Goal: Task Accomplishment & Management: Complete application form

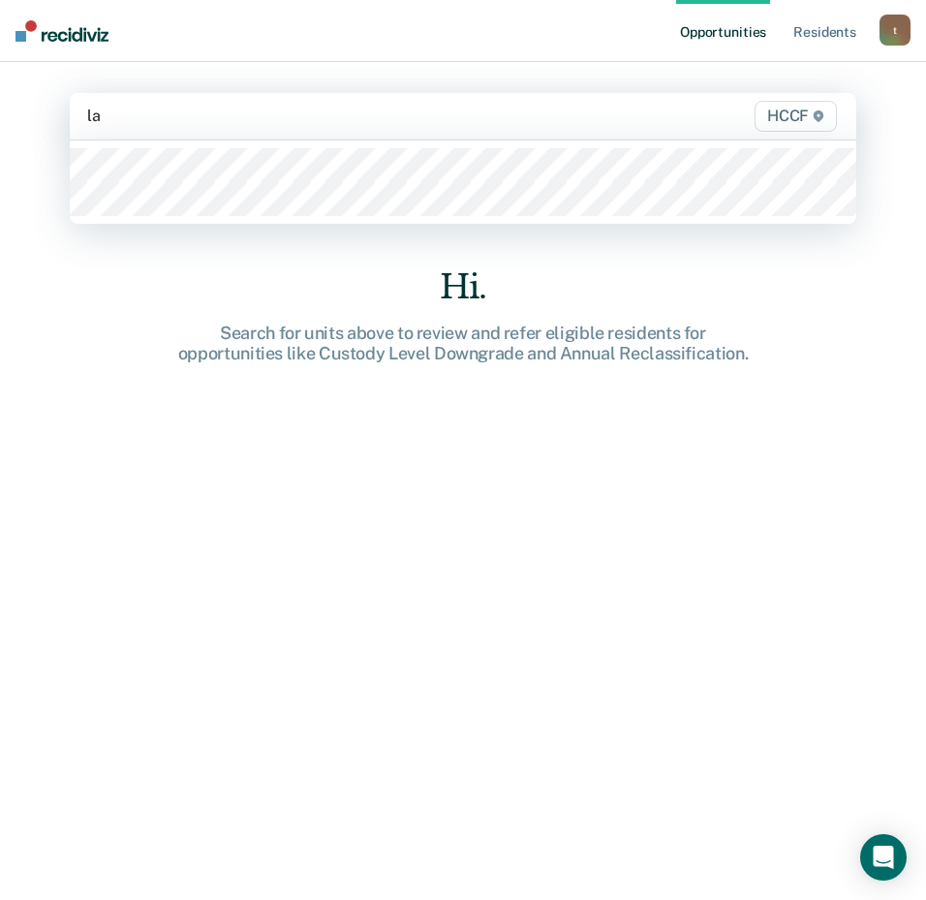
type input "la1"
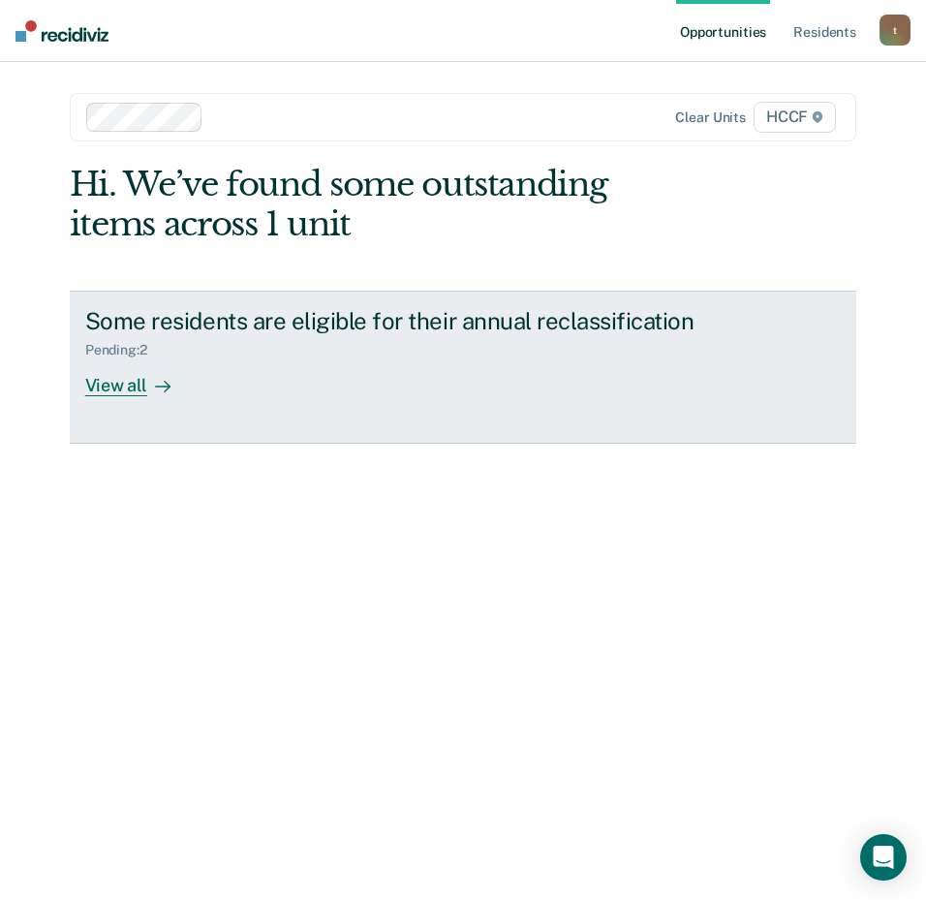
click at [137, 395] on div "View all" at bounding box center [139, 378] width 109 height 38
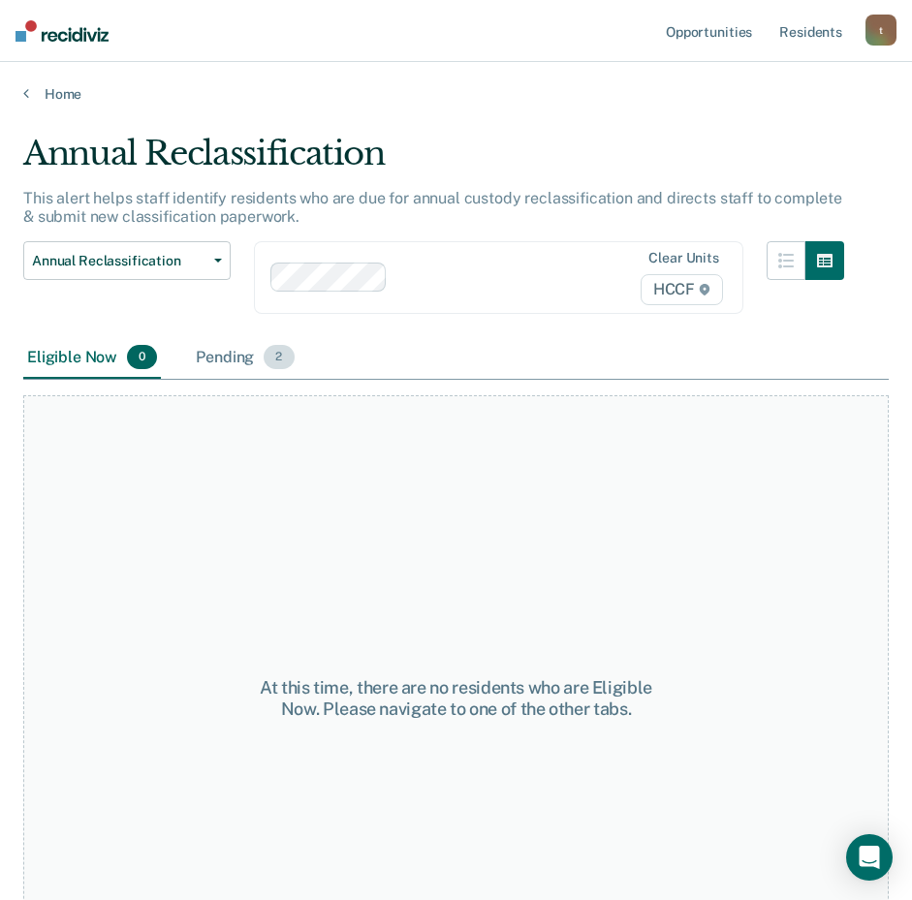
click at [241, 354] on div "Pending 2" at bounding box center [245, 358] width 106 height 43
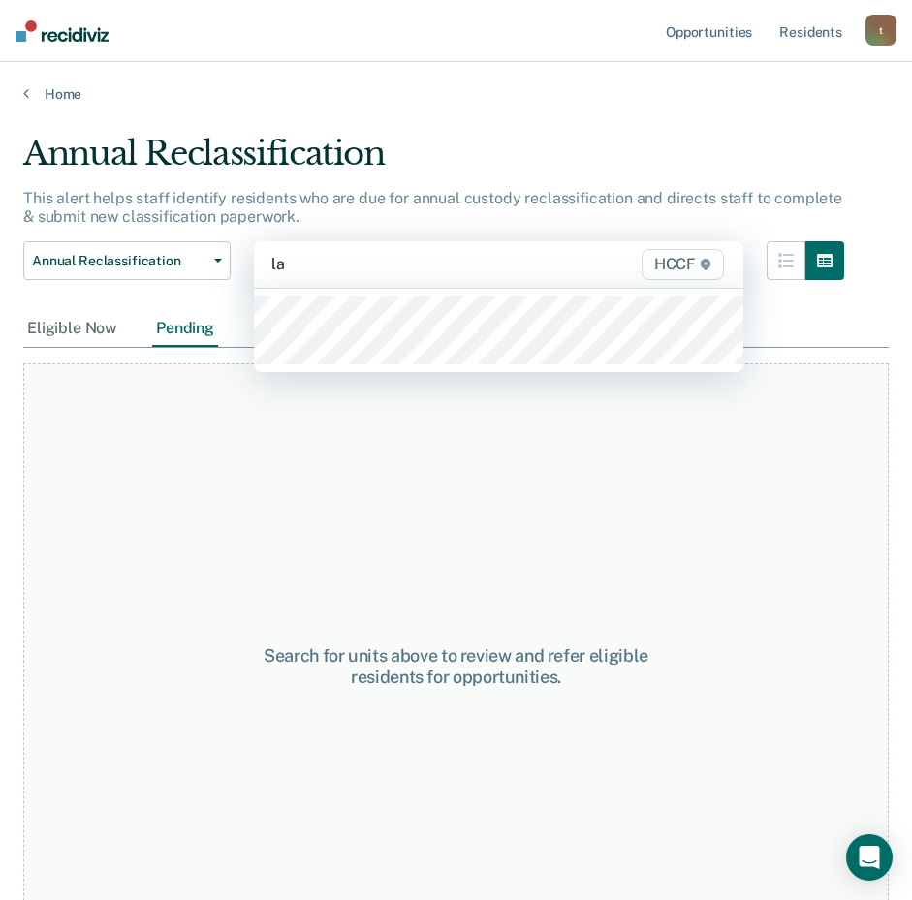
type input "la2"
type input "lb1"
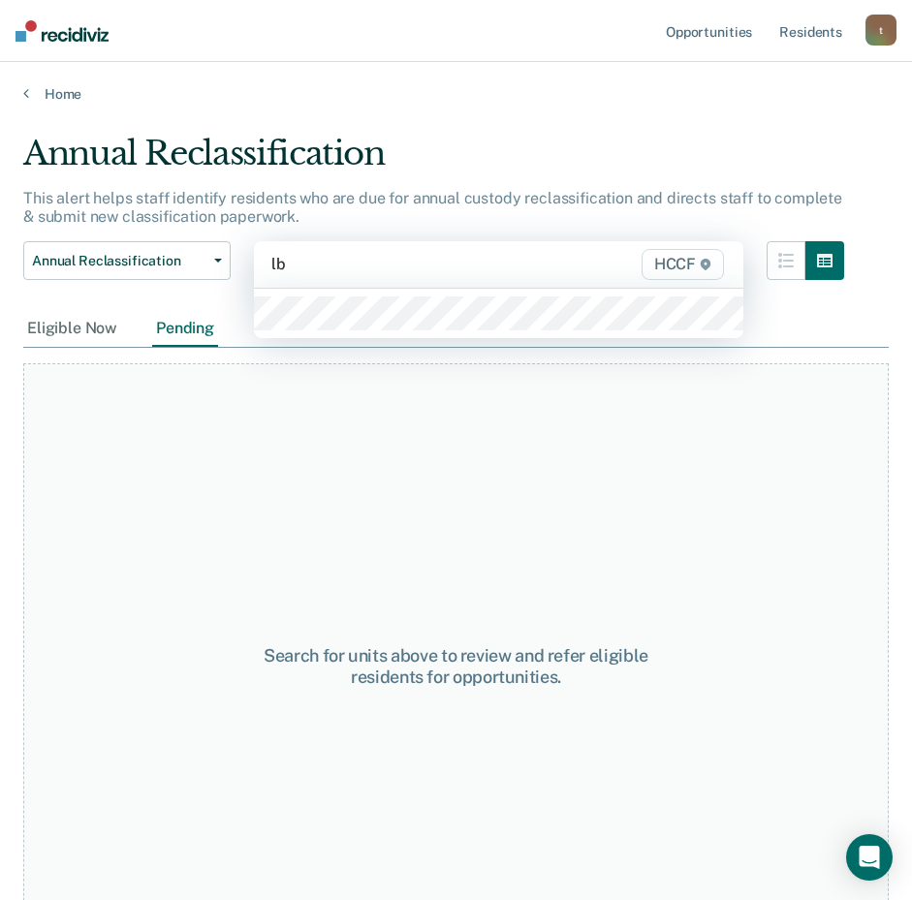
type input "lb2"
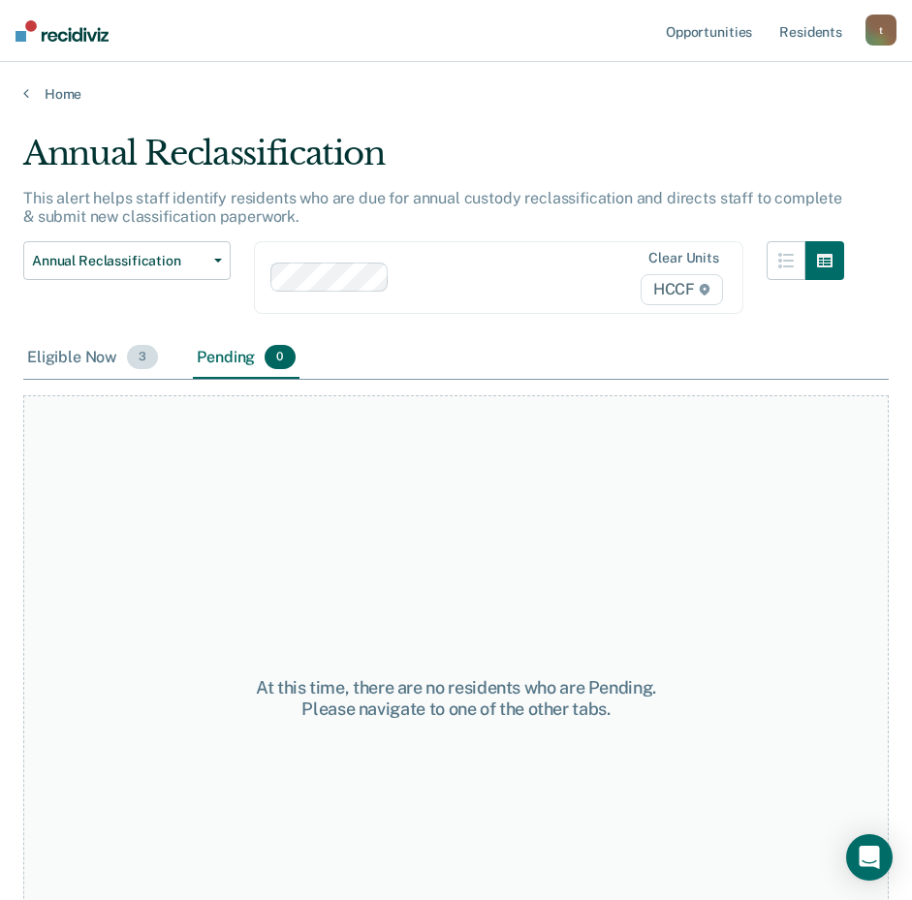
click at [103, 356] on div "Eligible Now 3" at bounding box center [92, 358] width 139 height 43
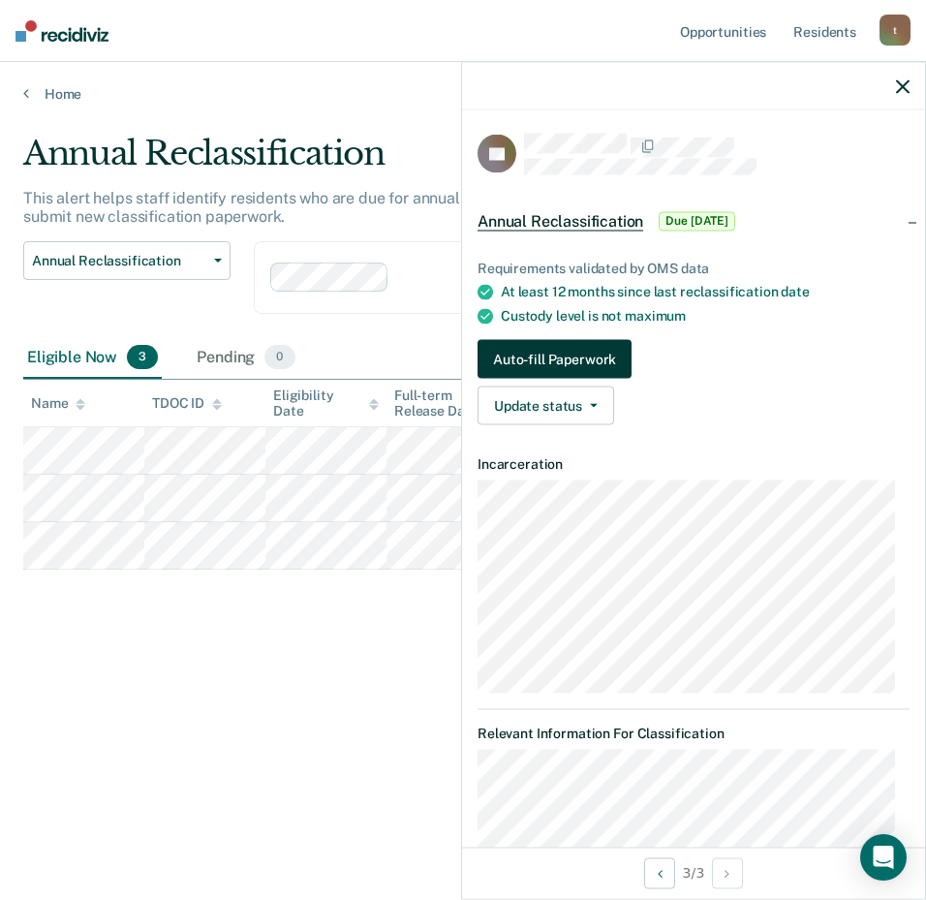
click at [610, 359] on button "Auto-fill Paperwork" at bounding box center [555, 359] width 154 height 39
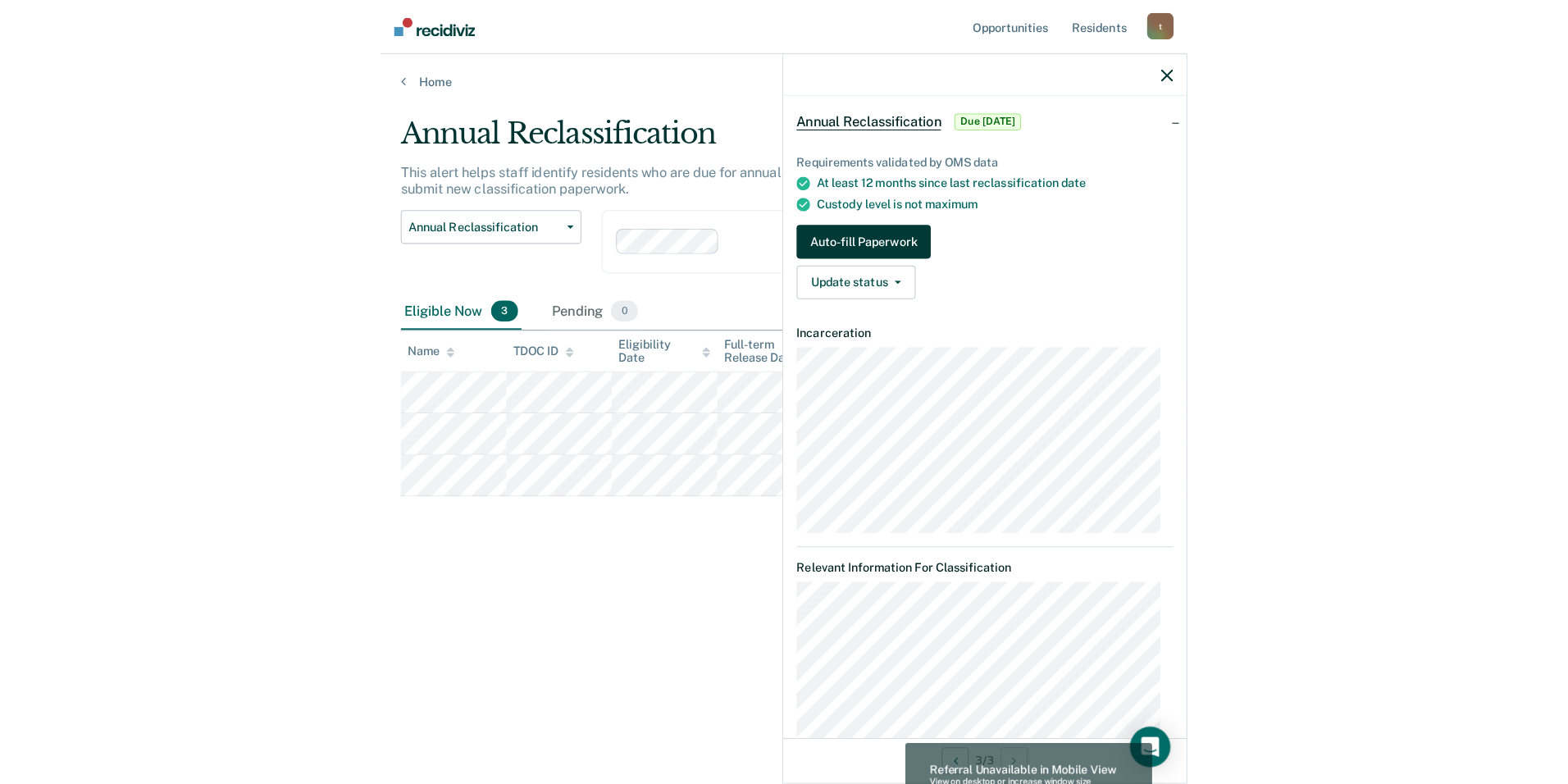
scroll to position [164, 0]
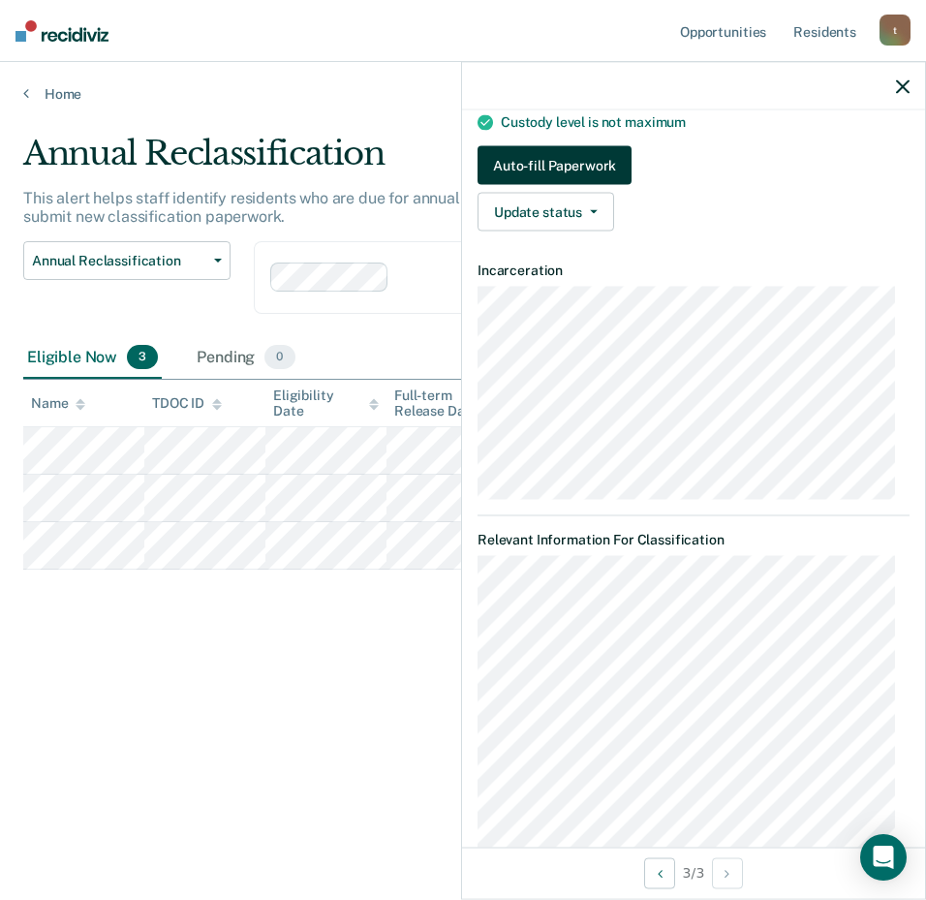
click at [516, 161] on button "Auto-fill Paperwork" at bounding box center [555, 165] width 154 height 39
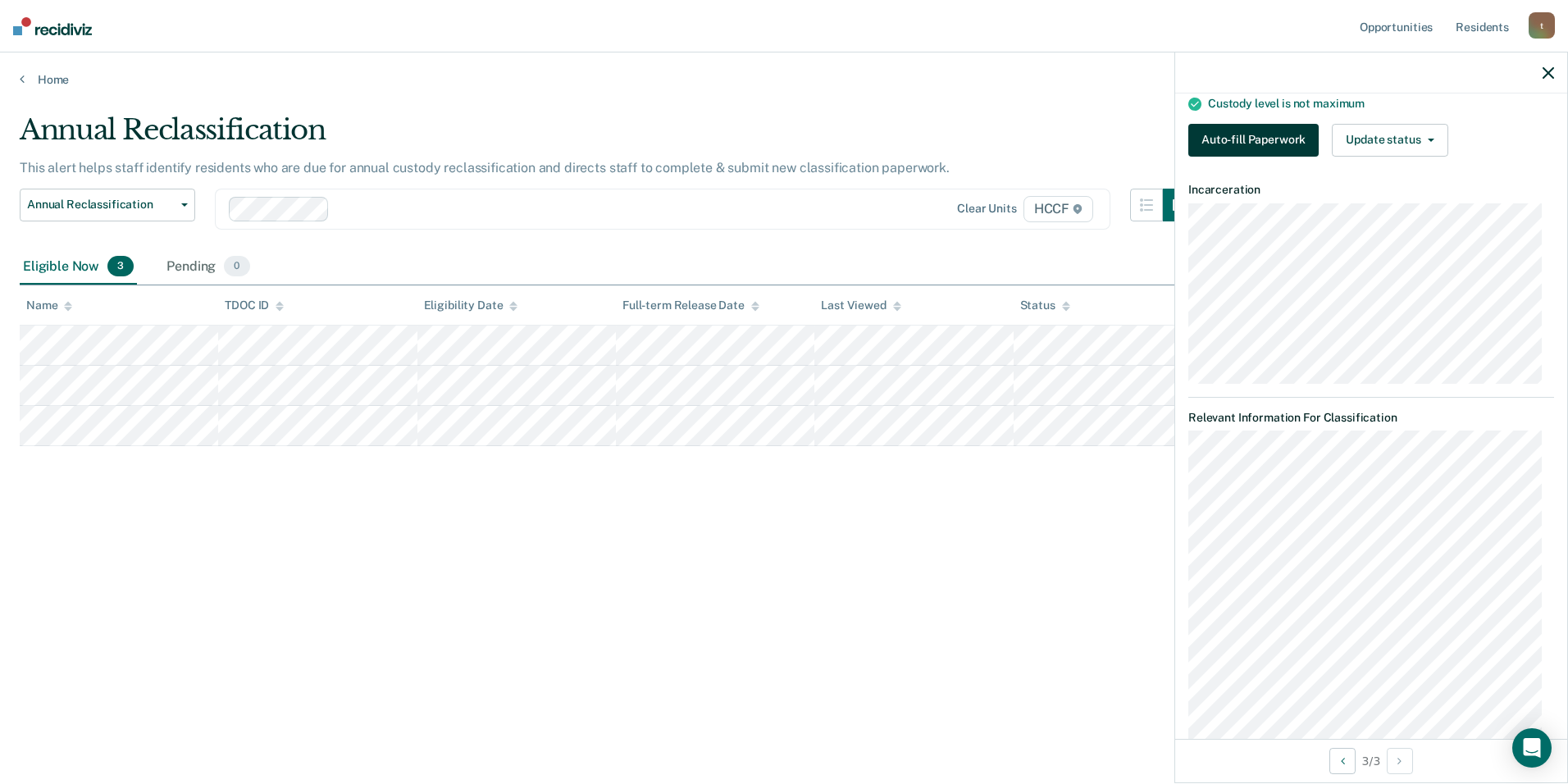
click at [783, 146] on button "Auto-fill Paperwork" at bounding box center [1253, 140] width 130 height 33
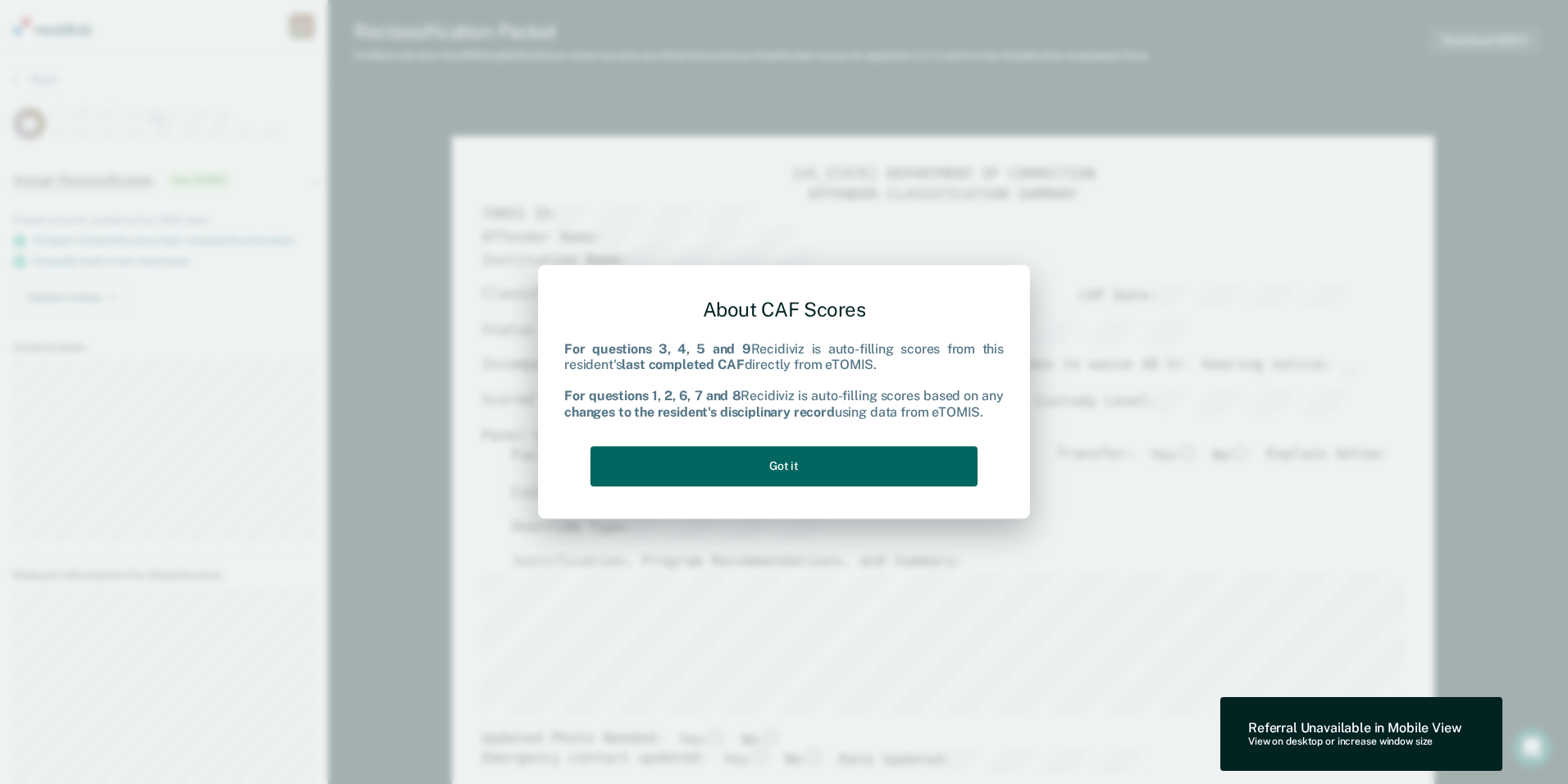
click at [783, 461] on button "Got it" at bounding box center [784, 466] width 387 height 40
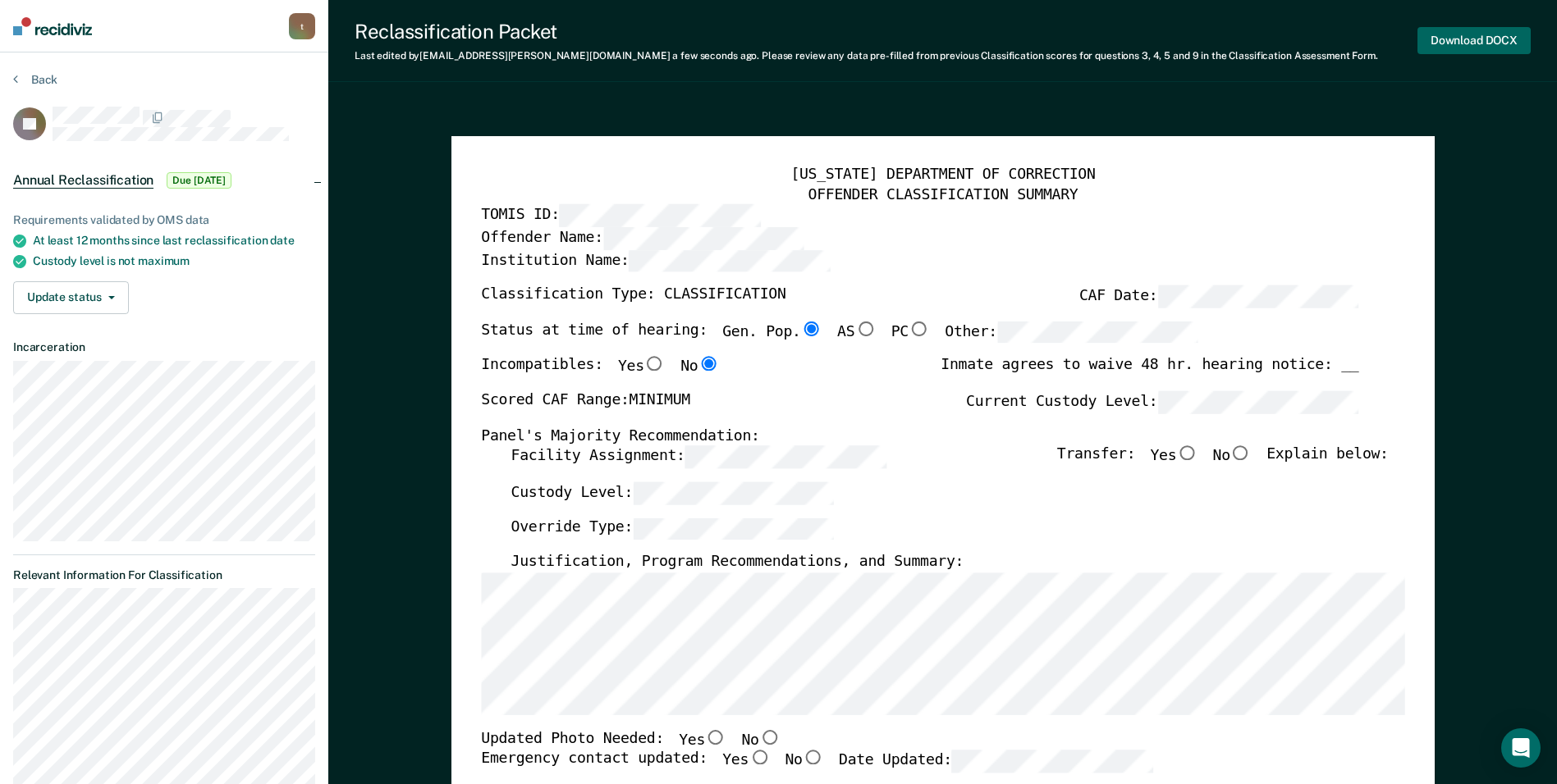
click at [784, 41] on button "Download DOCX" at bounding box center [1475, 41] width 114 height 27
type textarea "x"
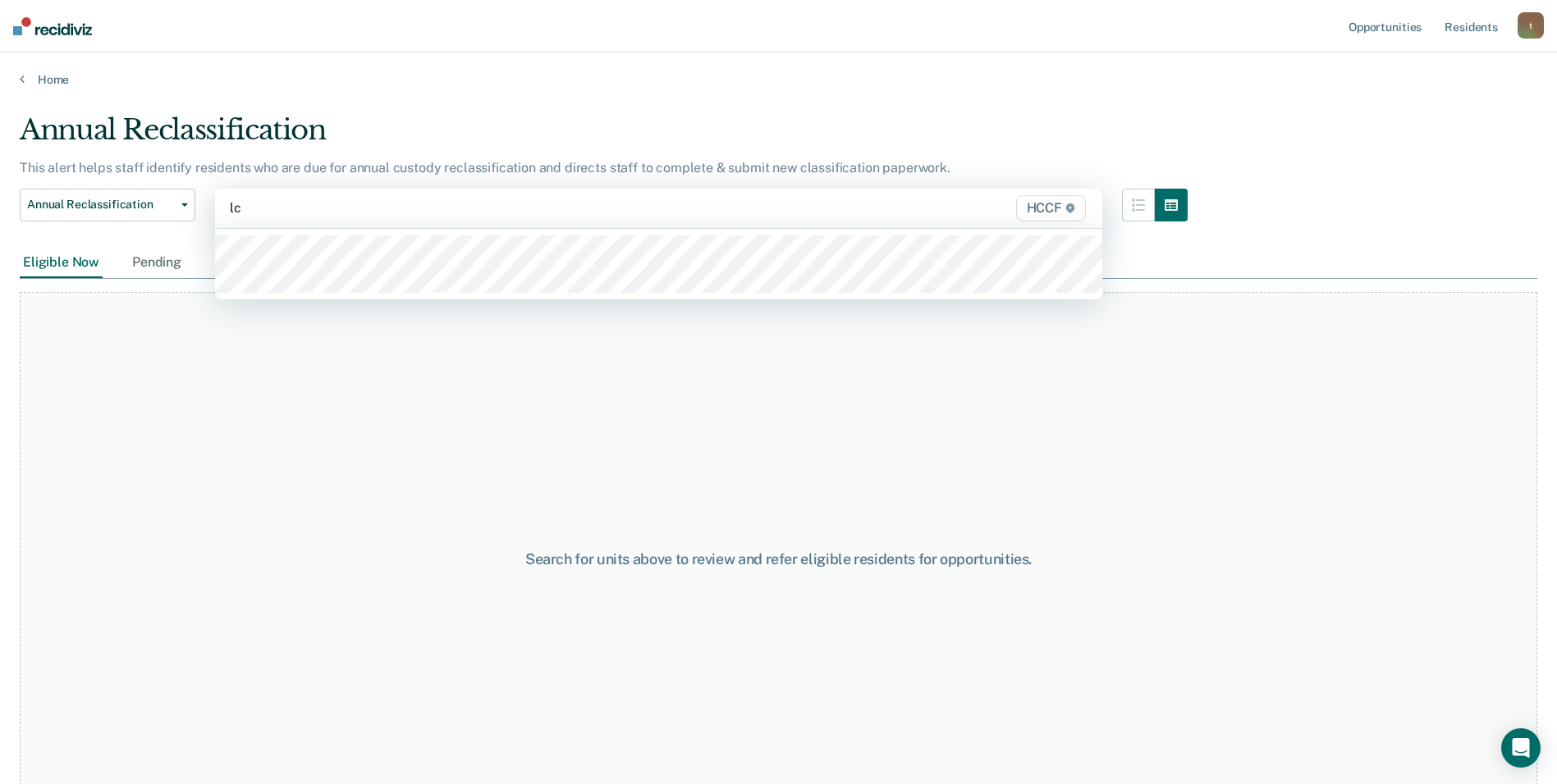
type input "lc1"
type input "lc2"
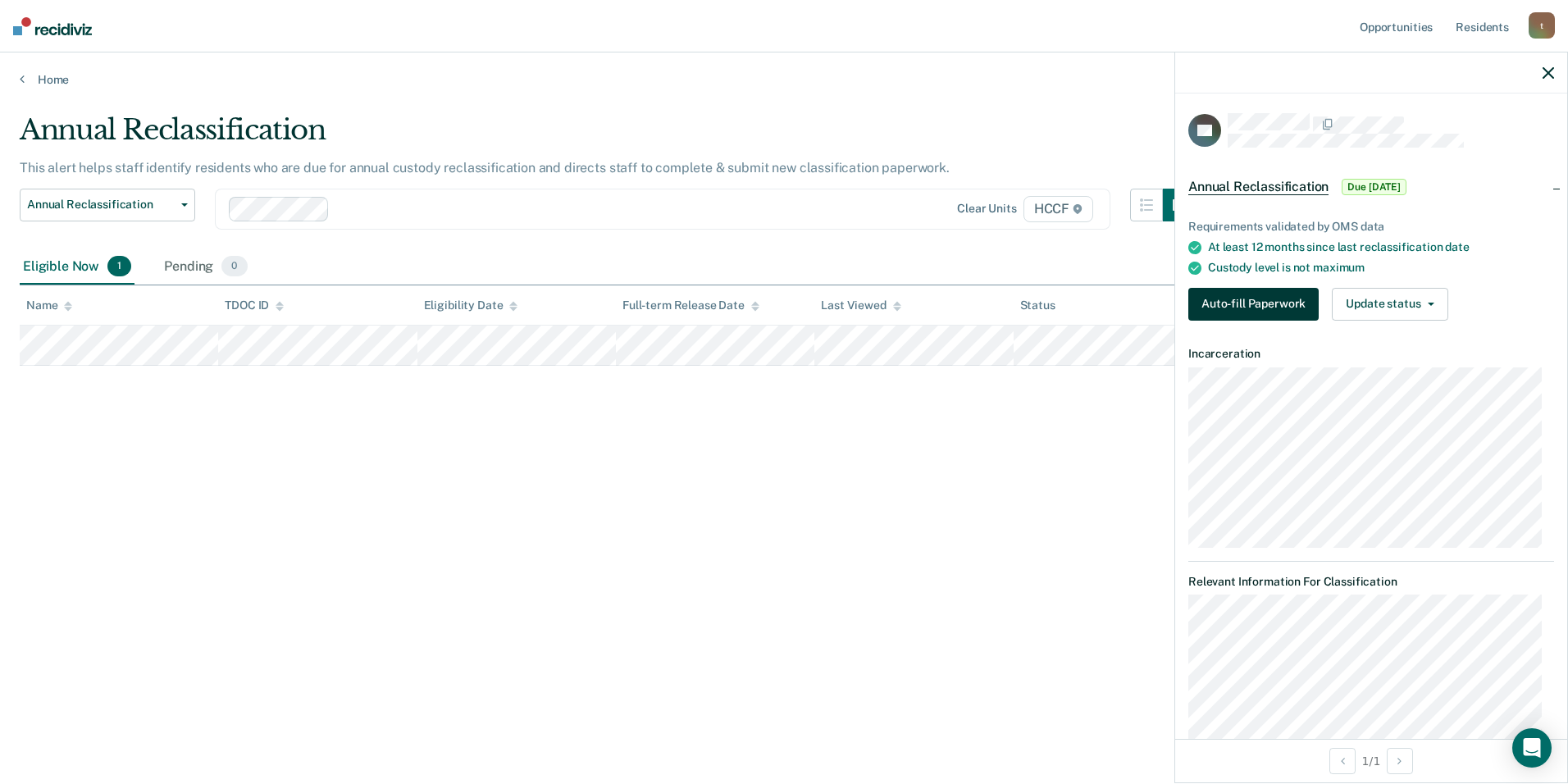
click at [783, 310] on button "Auto-fill Paperwork" at bounding box center [1253, 304] width 130 height 33
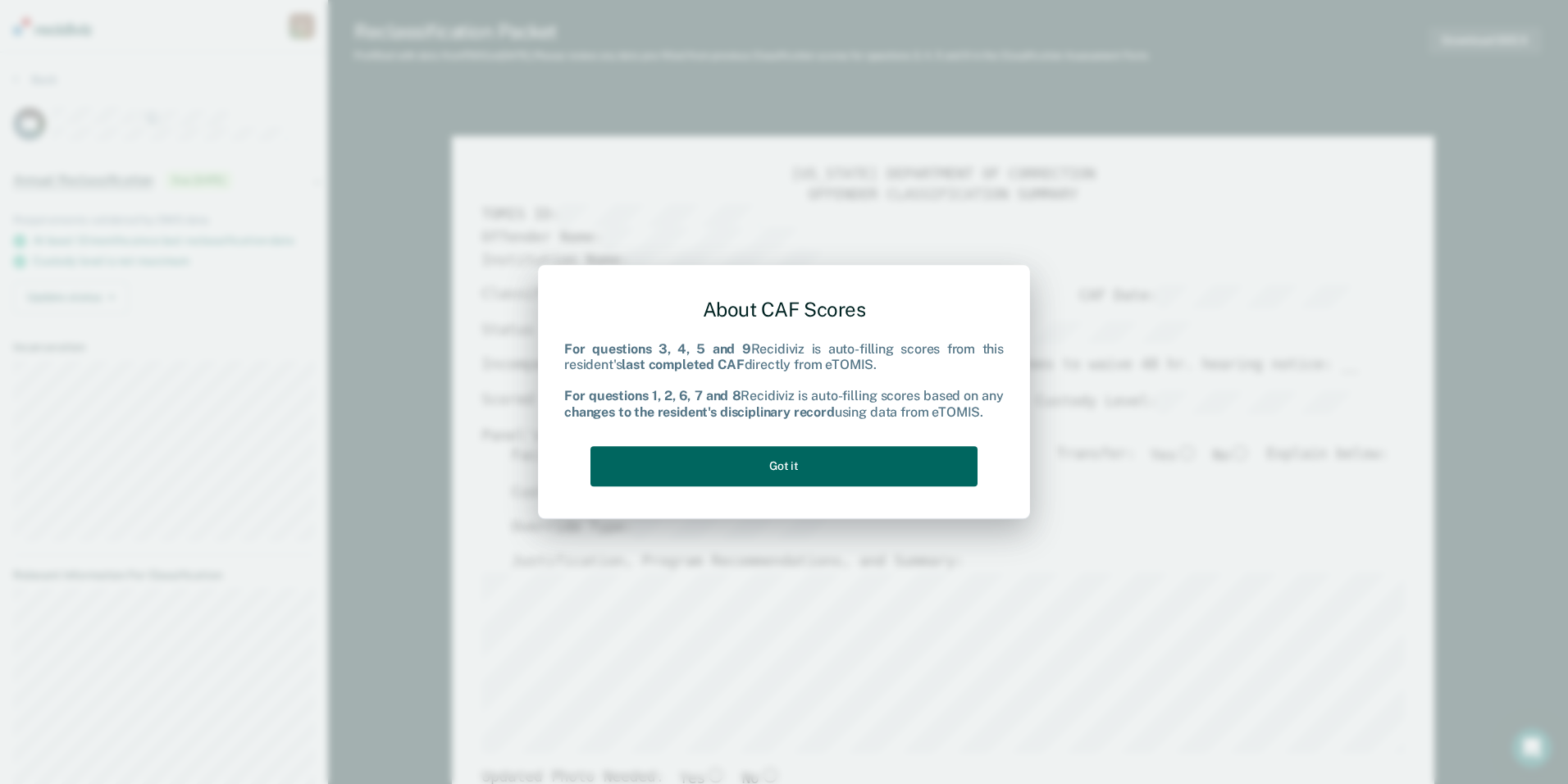
click at [771, 464] on button "Got it" at bounding box center [784, 466] width 387 height 40
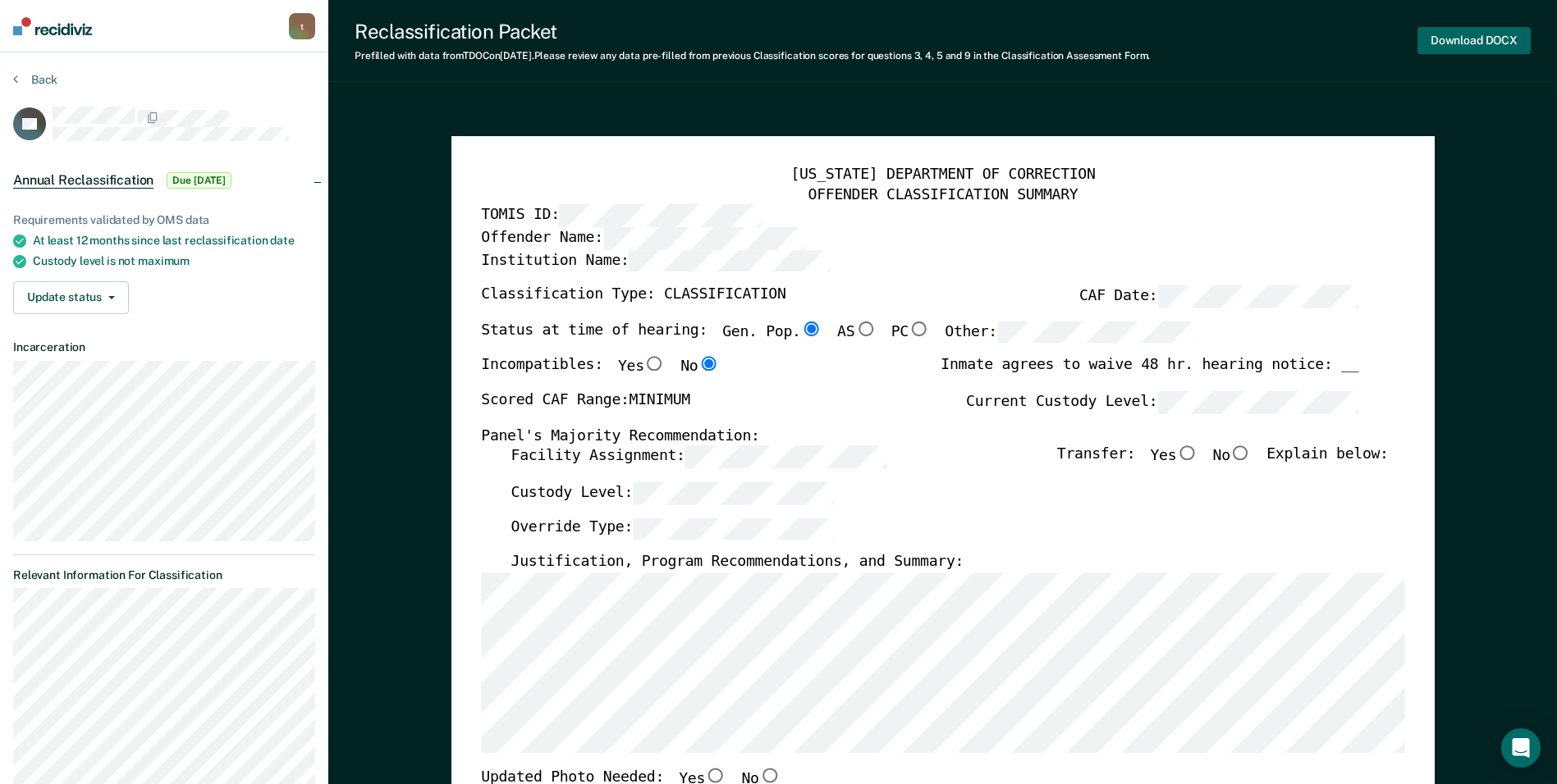
click at [784, 34] on button "Download DOCX" at bounding box center [1475, 41] width 114 height 27
type textarea "x"
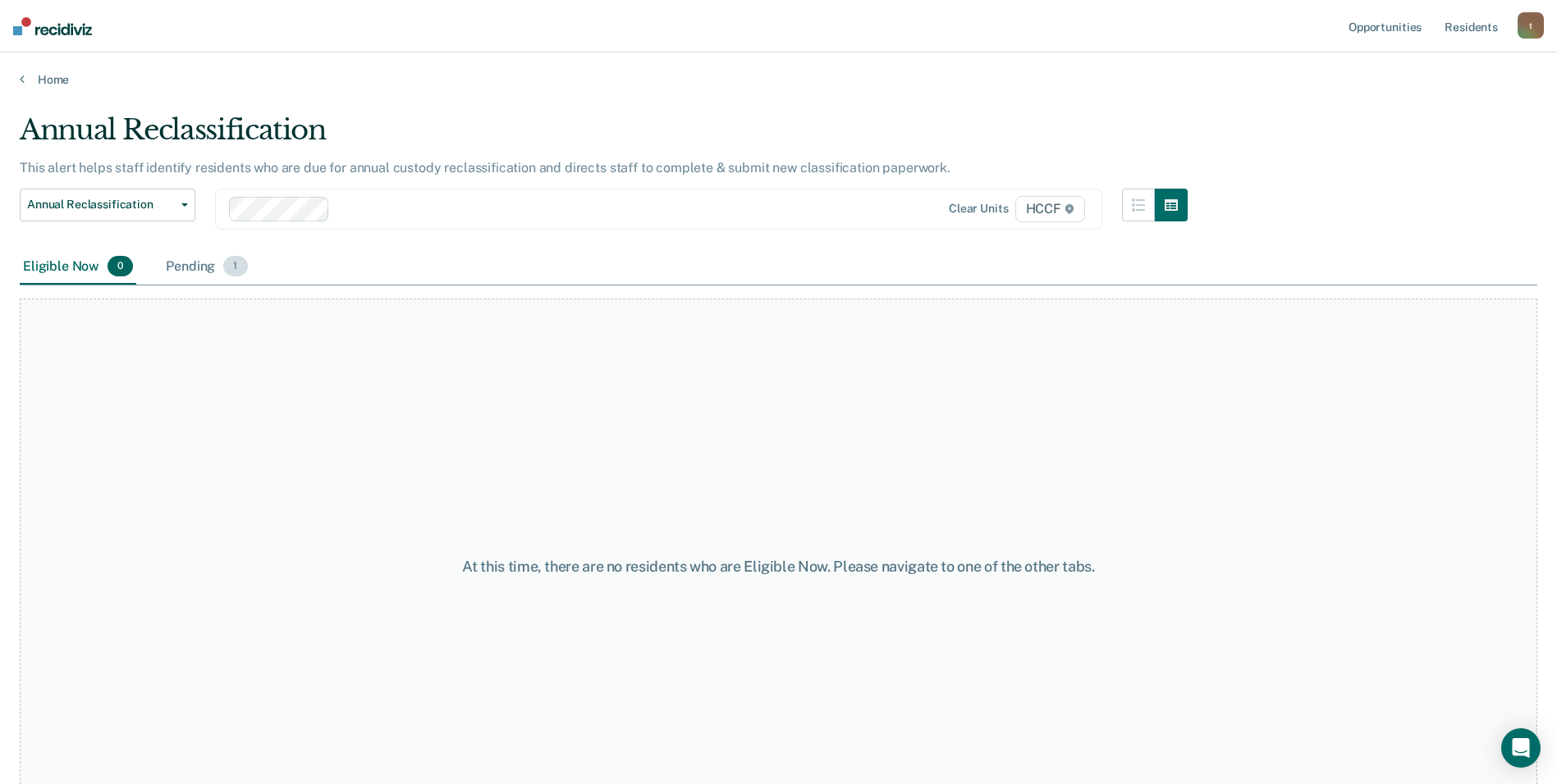
click at [187, 265] on div "Pending 1" at bounding box center [207, 268] width 88 height 36
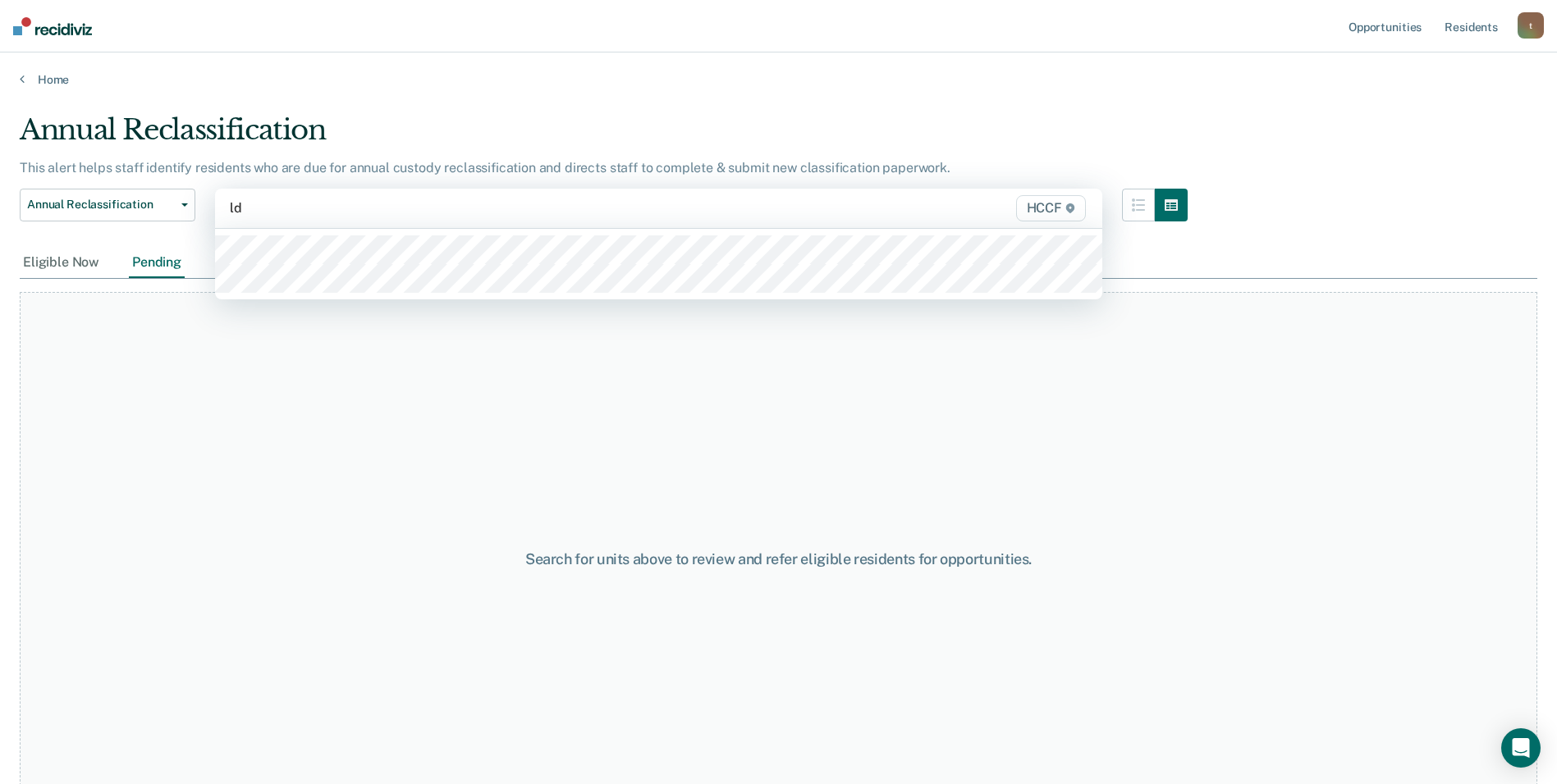
type input "ld1"
type input "ld2"
type input "lc1"
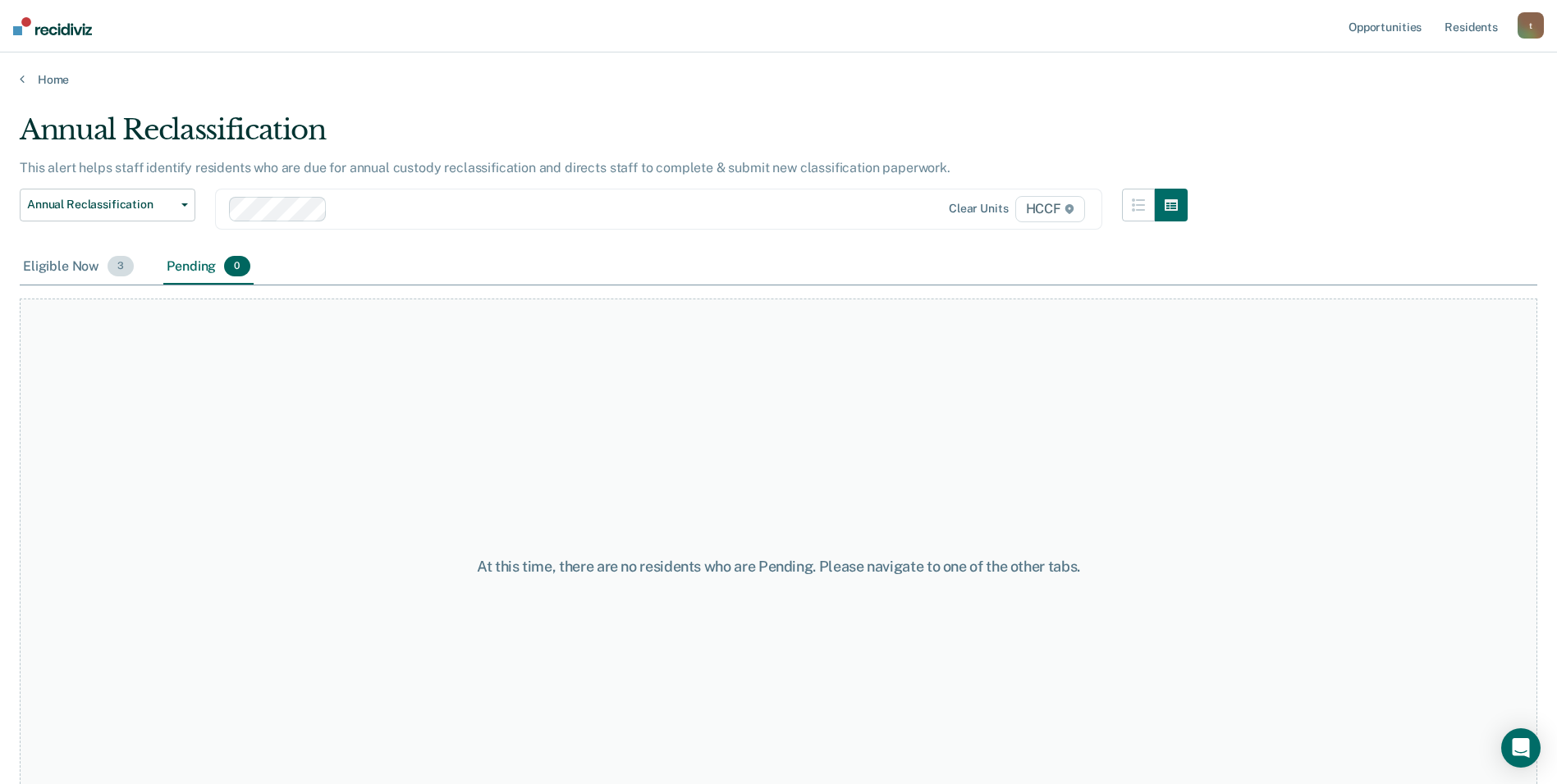
click at [97, 268] on div "Eligible Now 3" at bounding box center [78, 268] width 118 height 36
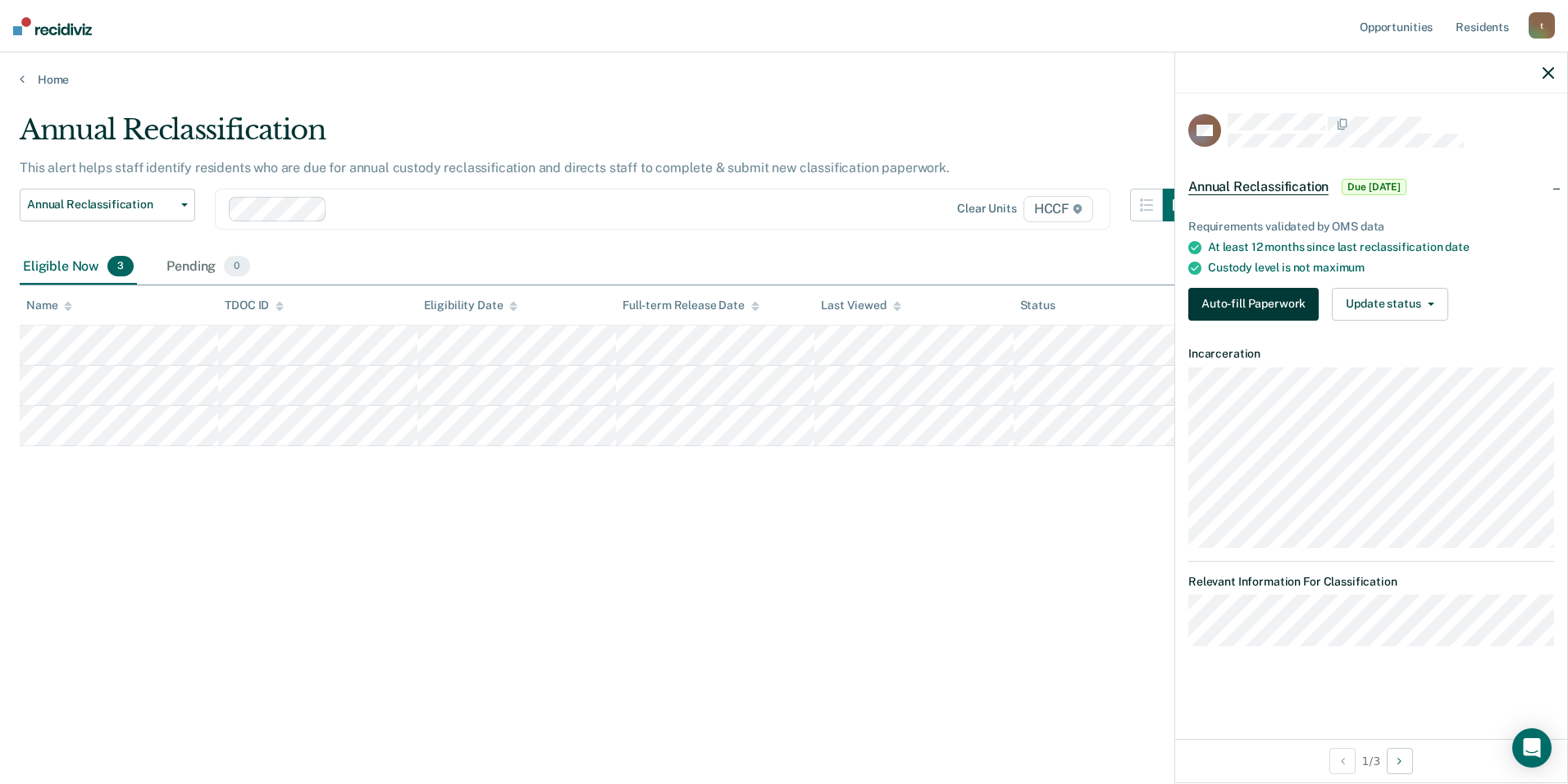
click at [783, 296] on button "Auto-fill Paperwork" at bounding box center [1253, 304] width 130 height 33
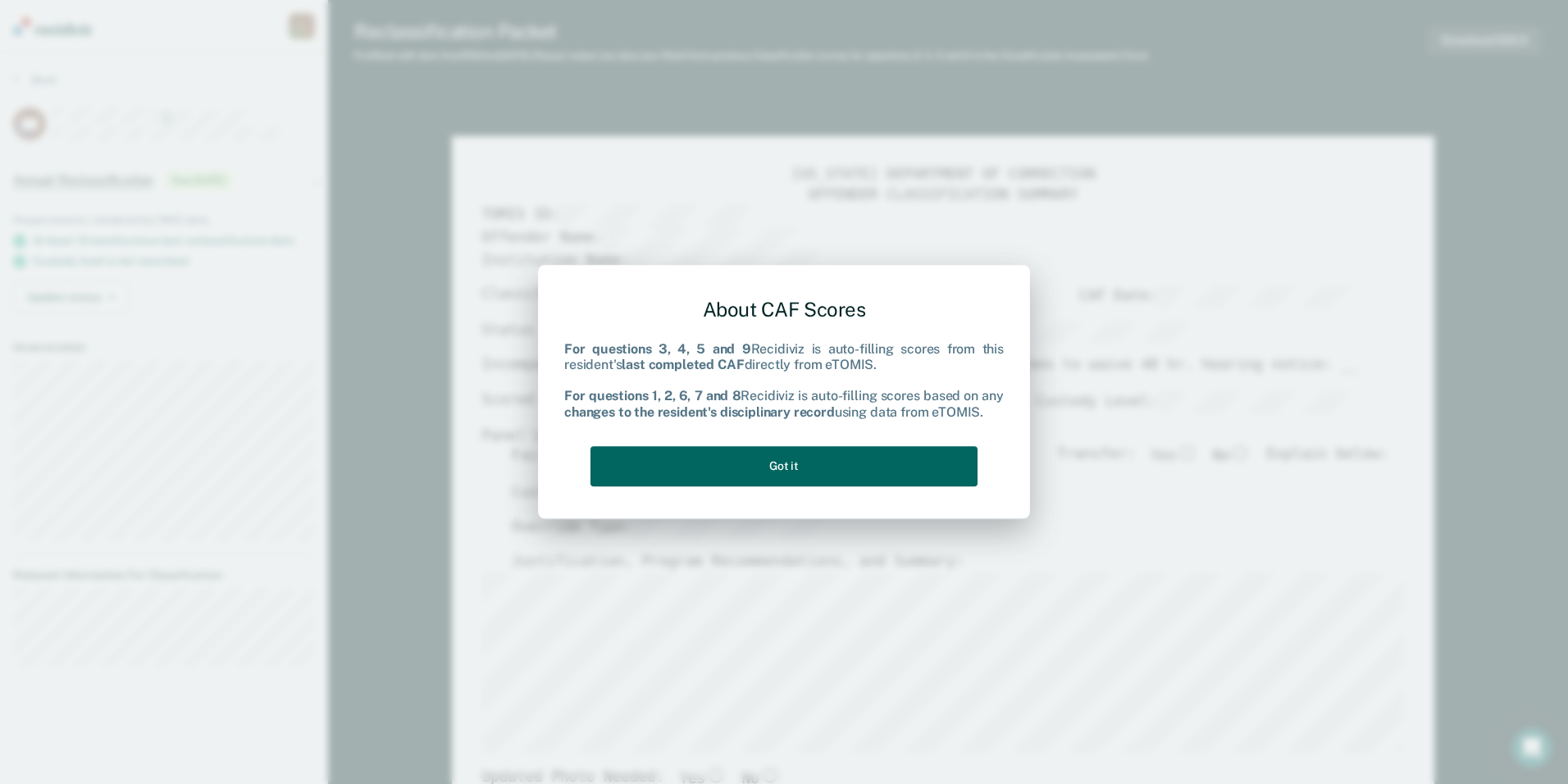
click at [783, 472] on button "Got it" at bounding box center [784, 466] width 387 height 40
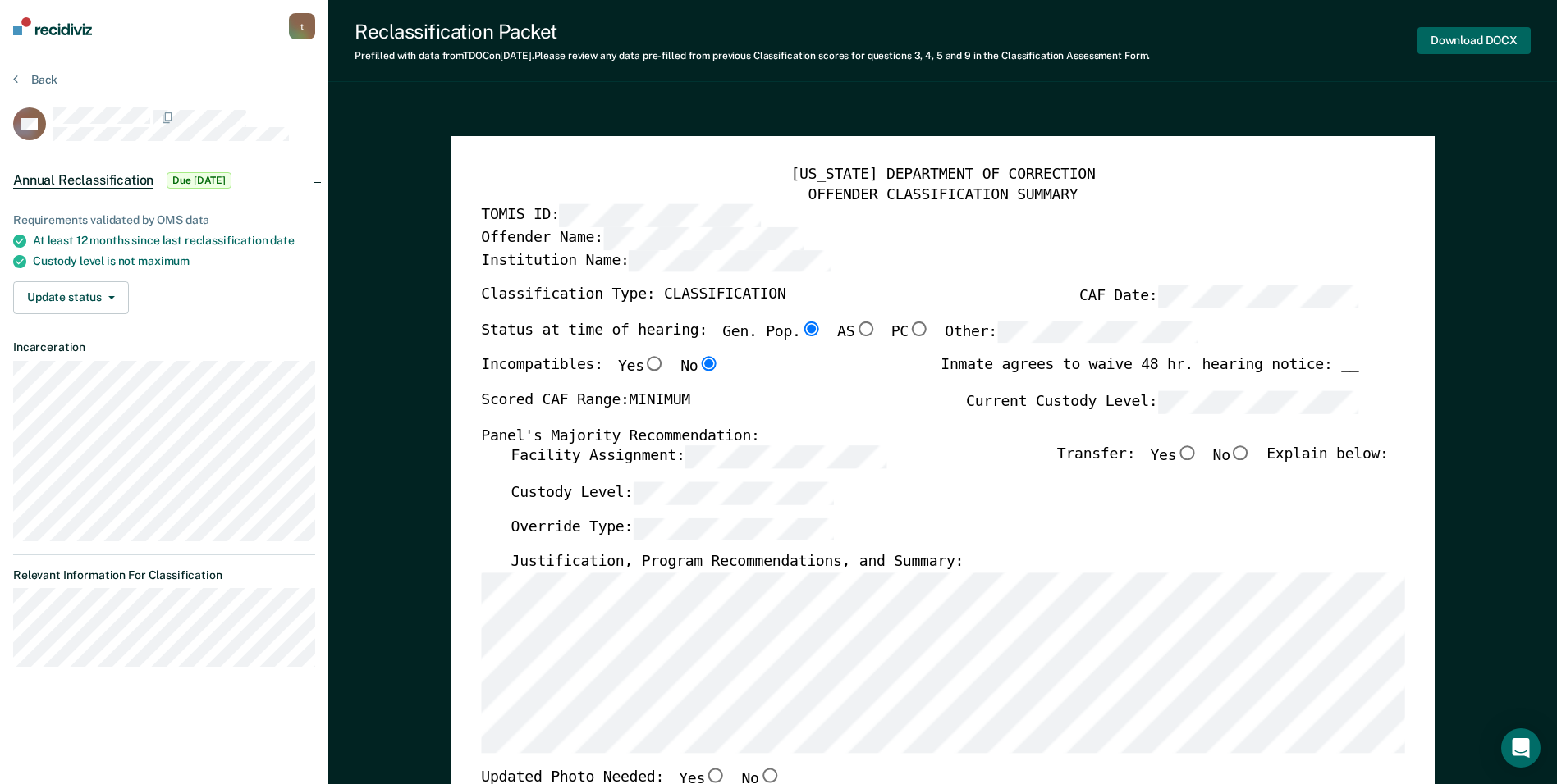
click at [784, 44] on button "Download DOCX" at bounding box center [1475, 41] width 114 height 27
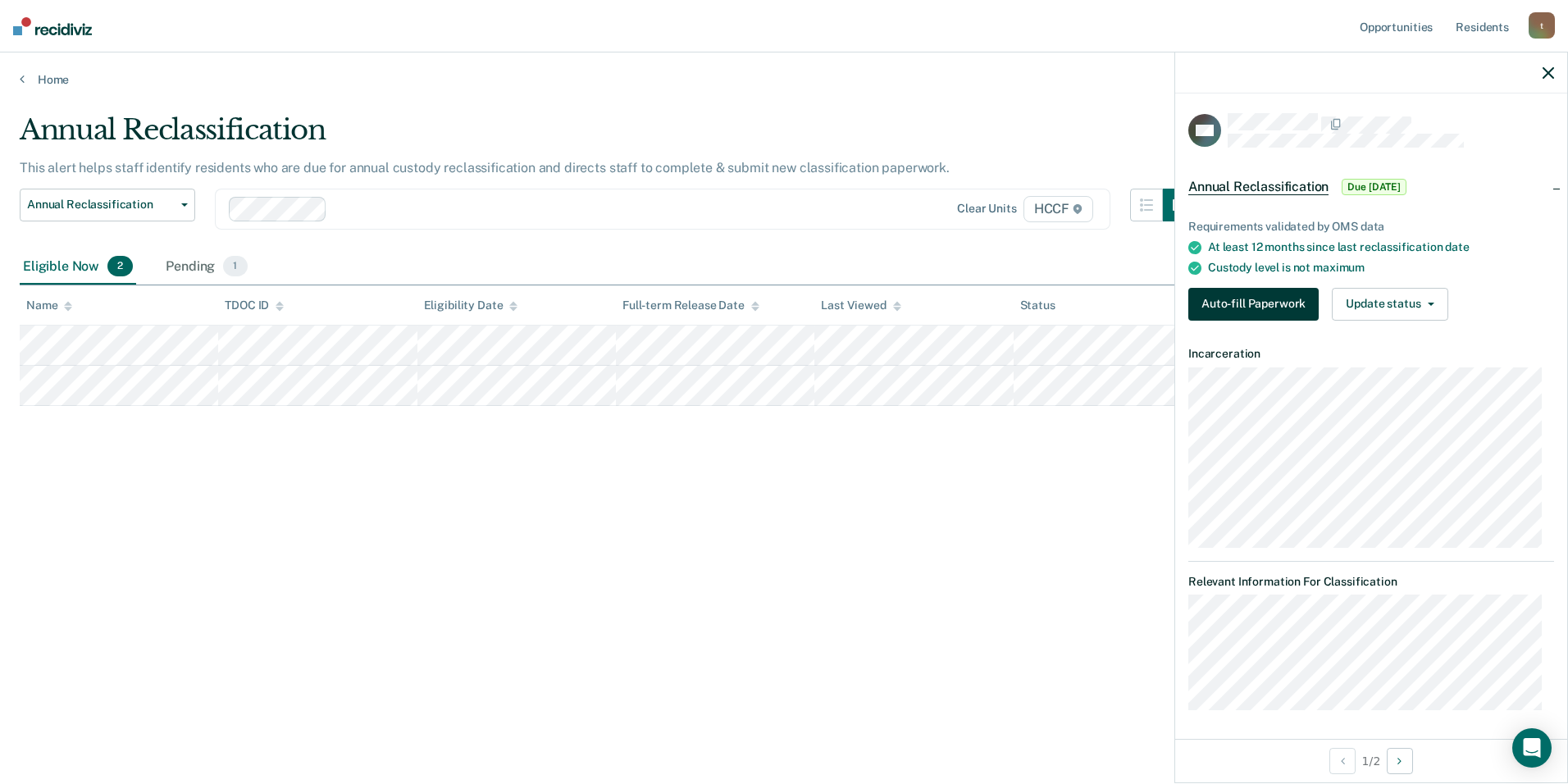
click at [783, 306] on button "Auto-fill Paperwork" at bounding box center [1253, 304] width 130 height 33
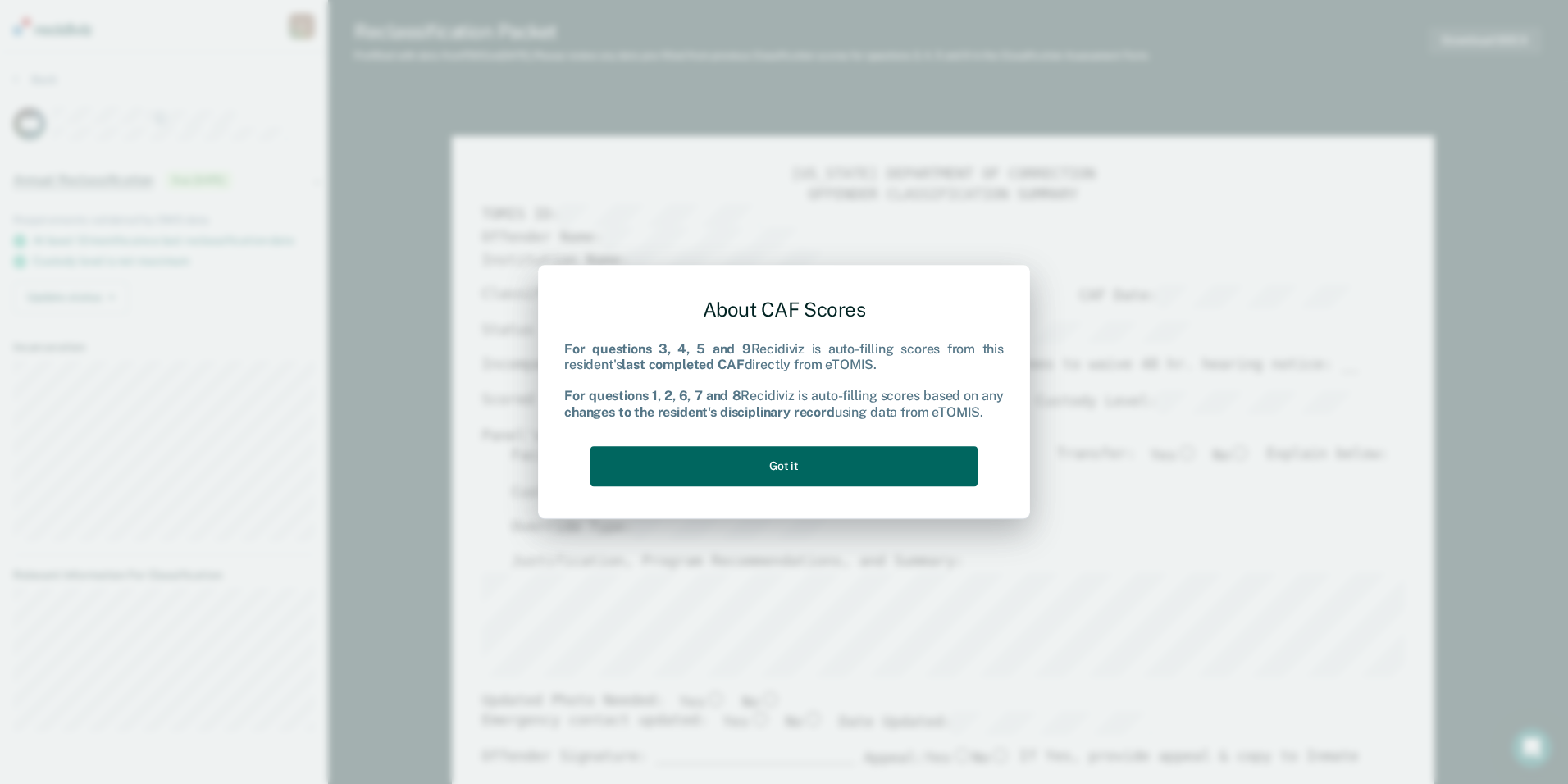
click at [783, 467] on button "Got it" at bounding box center [784, 466] width 387 height 40
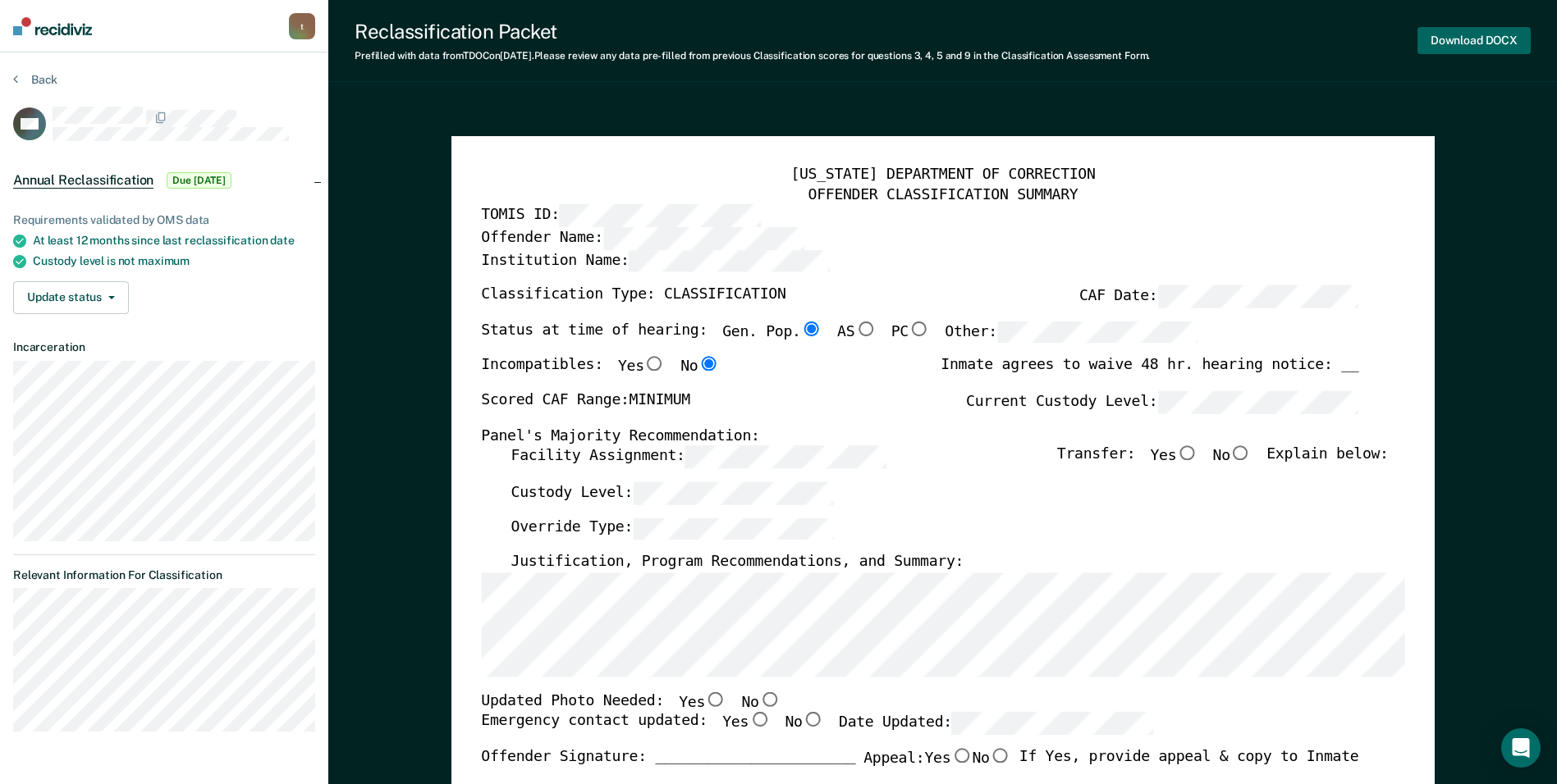
click at [784, 37] on button "Download DOCX" at bounding box center [1475, 41] width 114 height 27
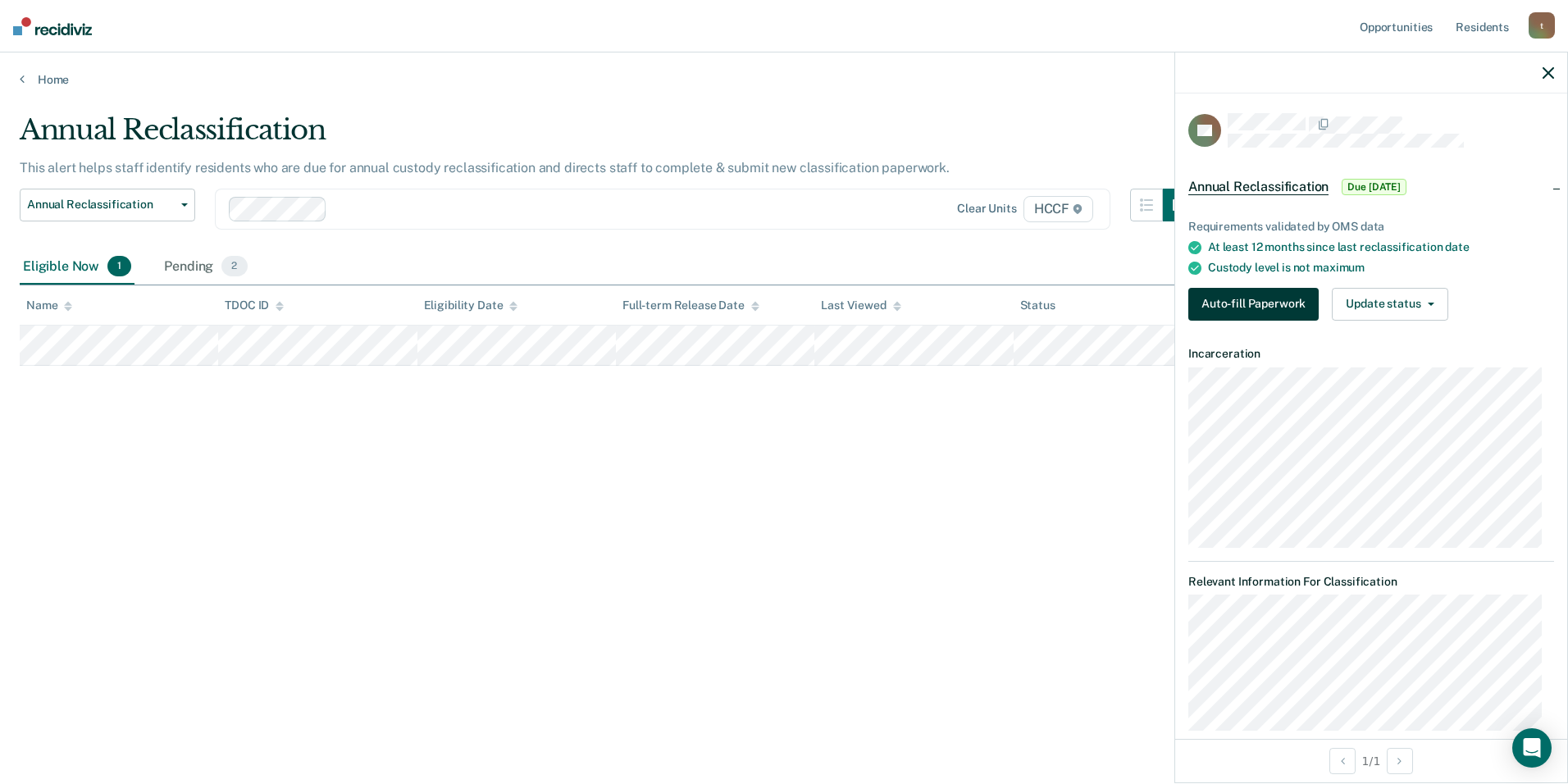
click at [783, 300] on button "Auto-fill Paperwork" at bounding box center [1253, 304] width 130 height 33
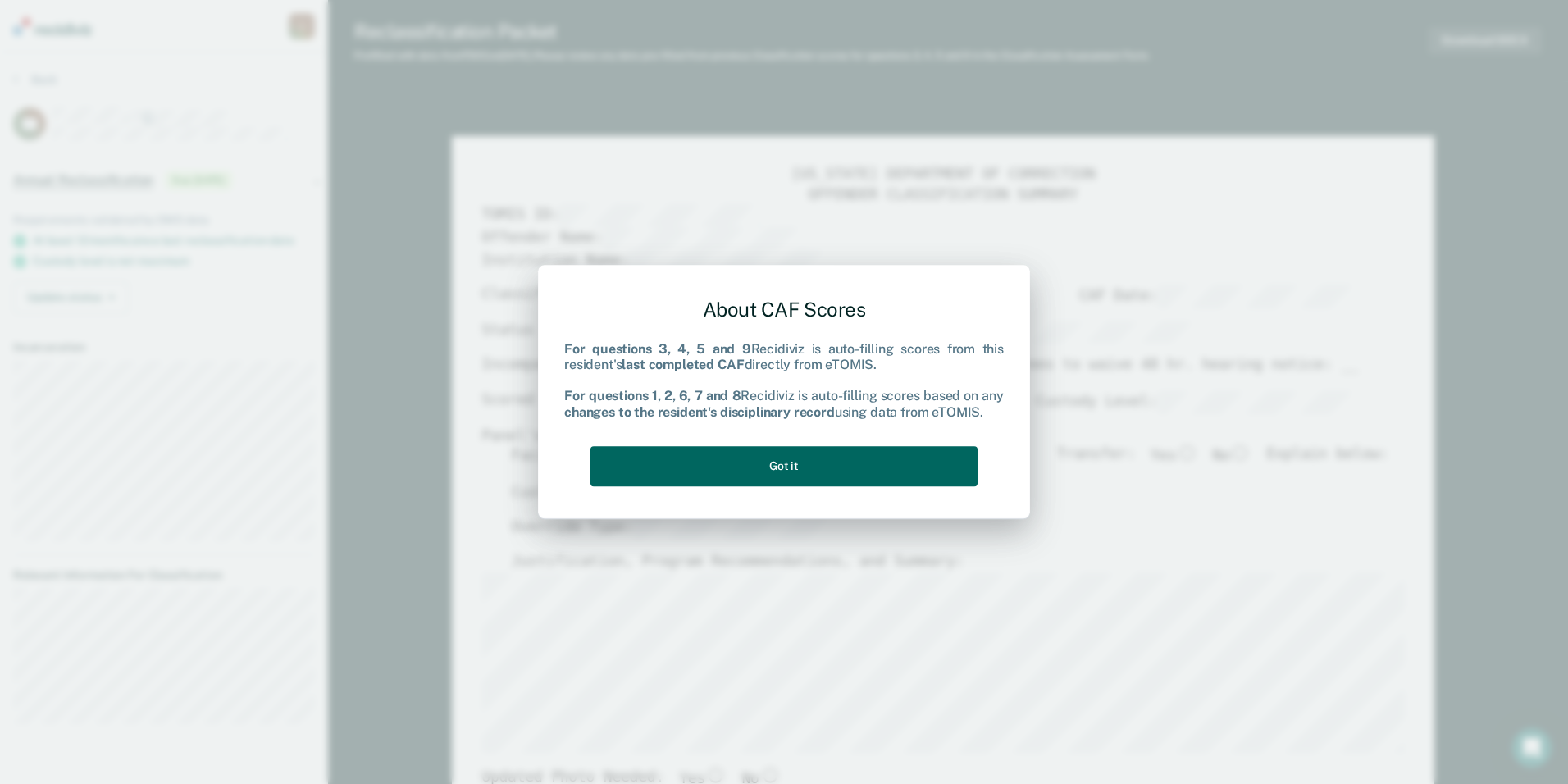
click at [783, 468] on button "Got it" at bounding box center [784, 466] width 387 height 40
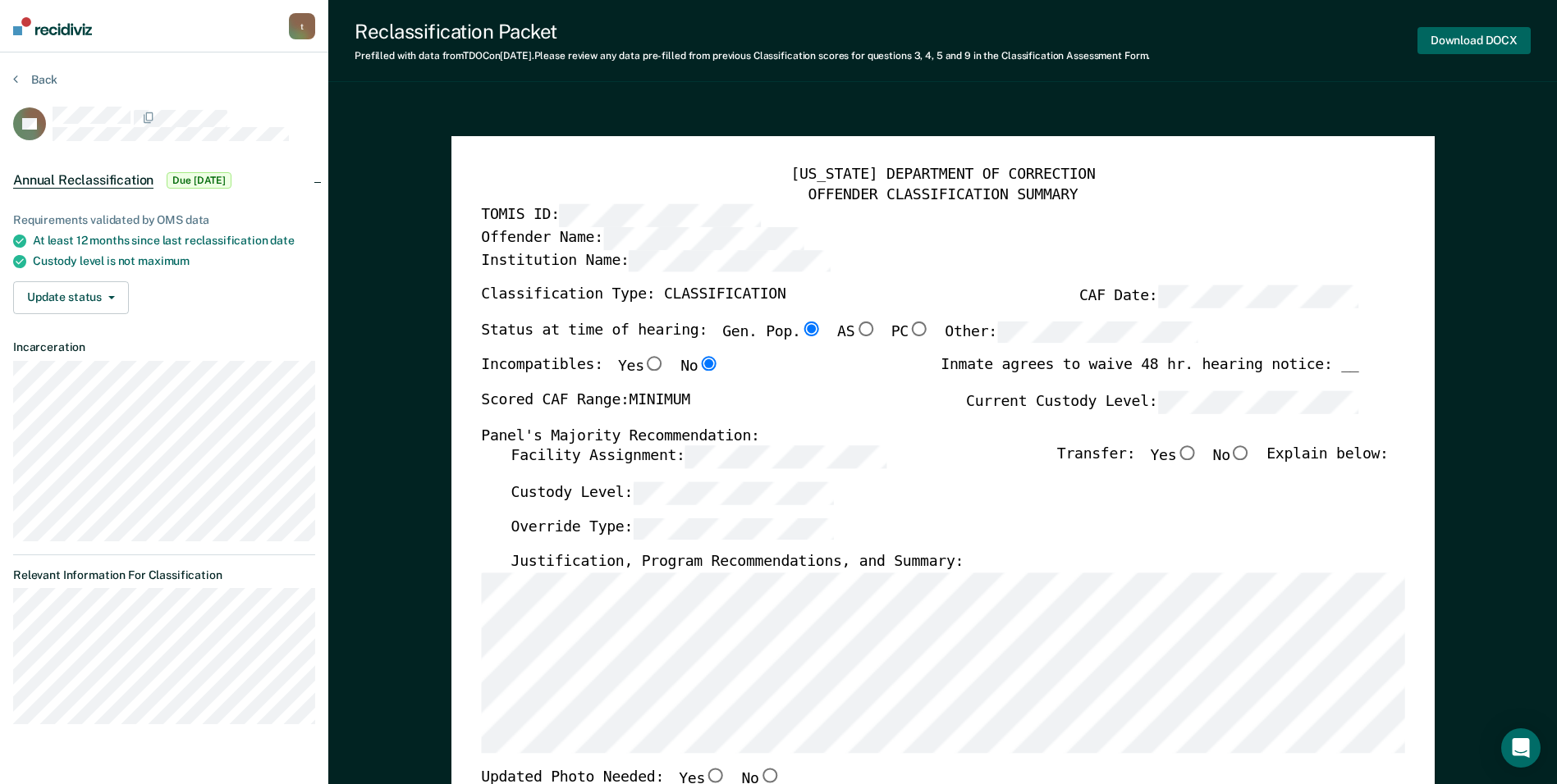
click at [784, 41] on button "Download DOCX" at bounding box center [1475, 41] width 114 height 27
type textarea "x"
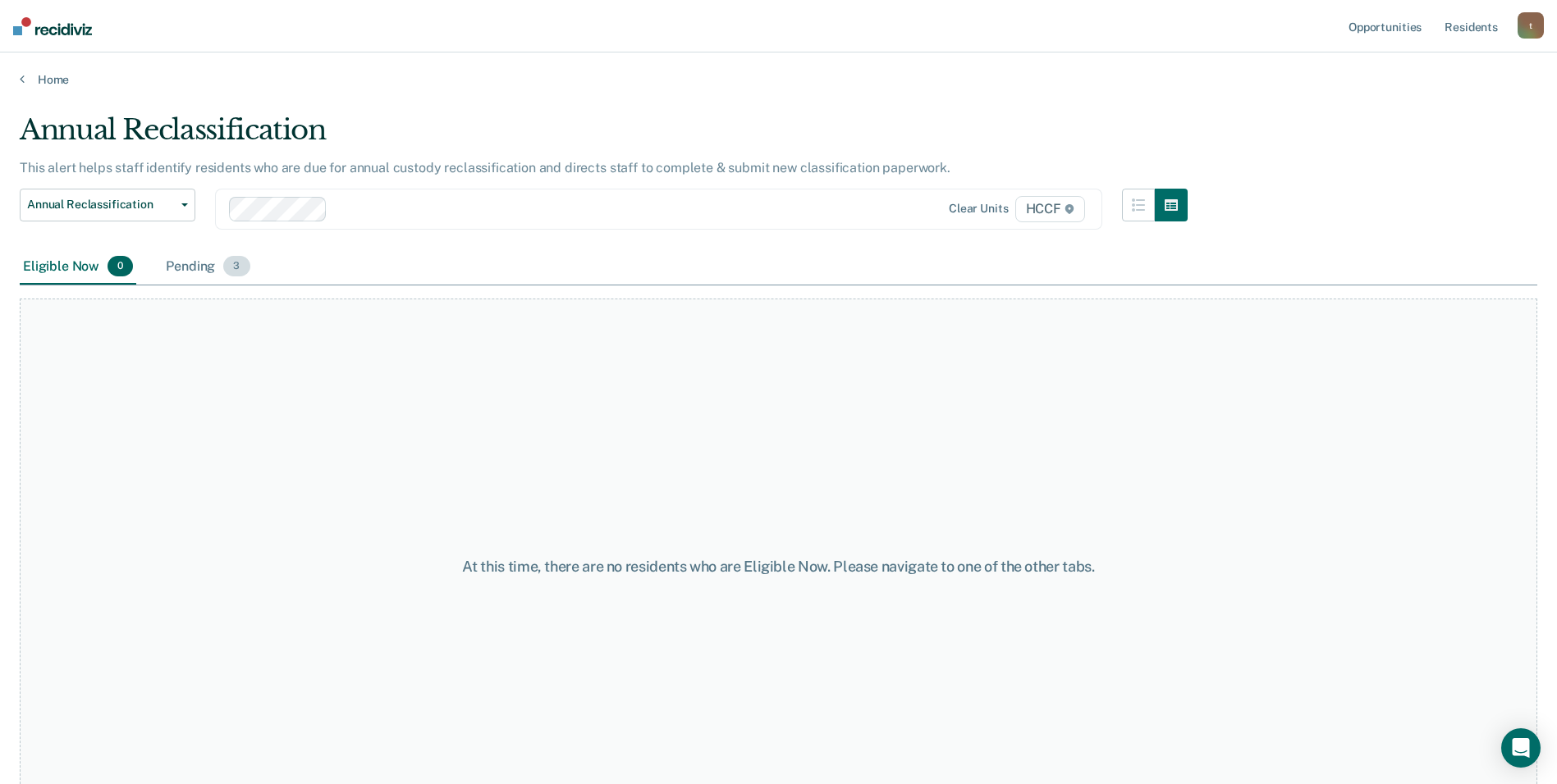
click at [213, 270] on div "Pending 3" at bounding box center [208, 268] width 91 height 36
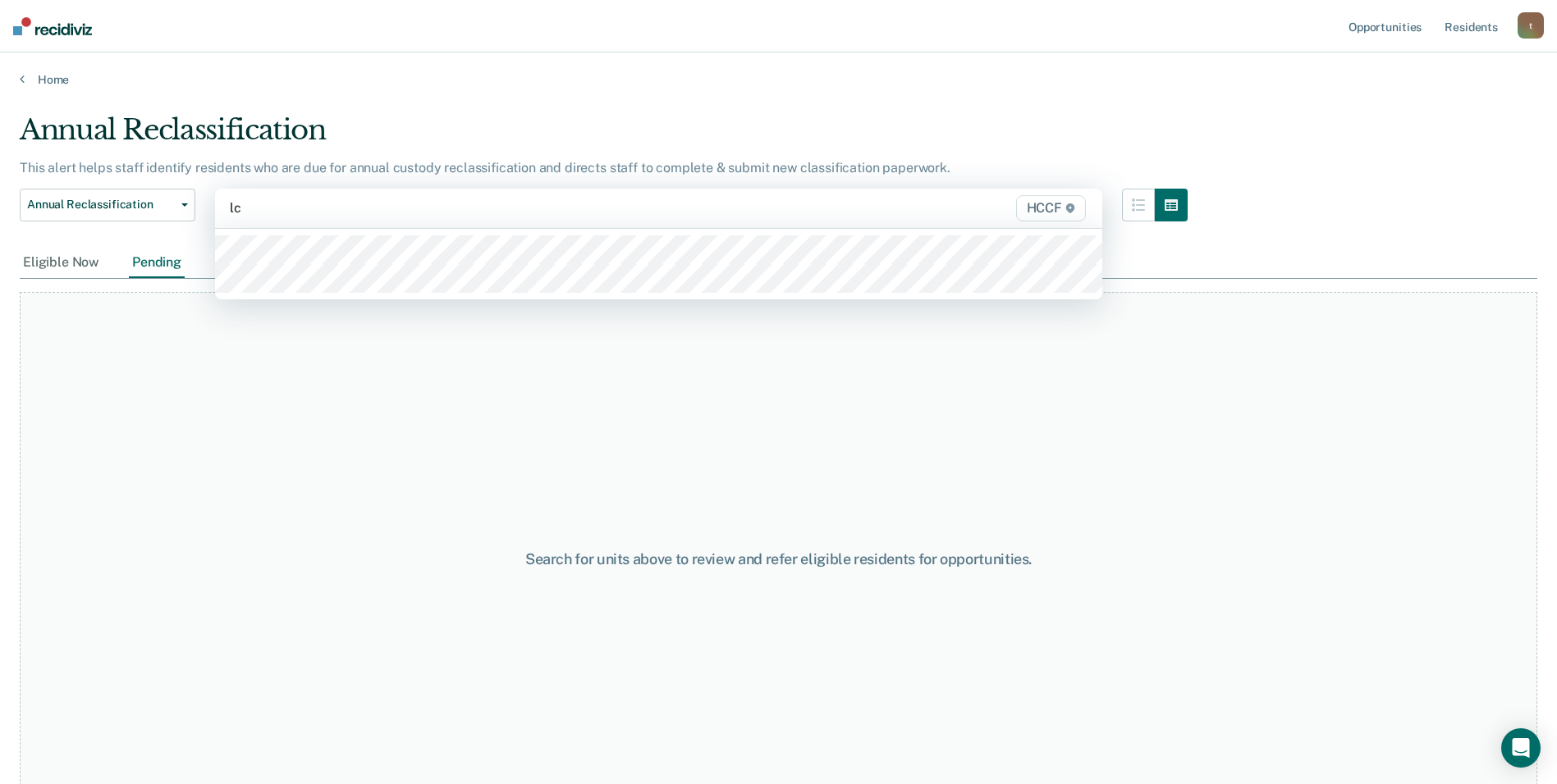
type input "lc2"
type input "ld1"
type input "ld2"
type input "la1"
type input "la2"
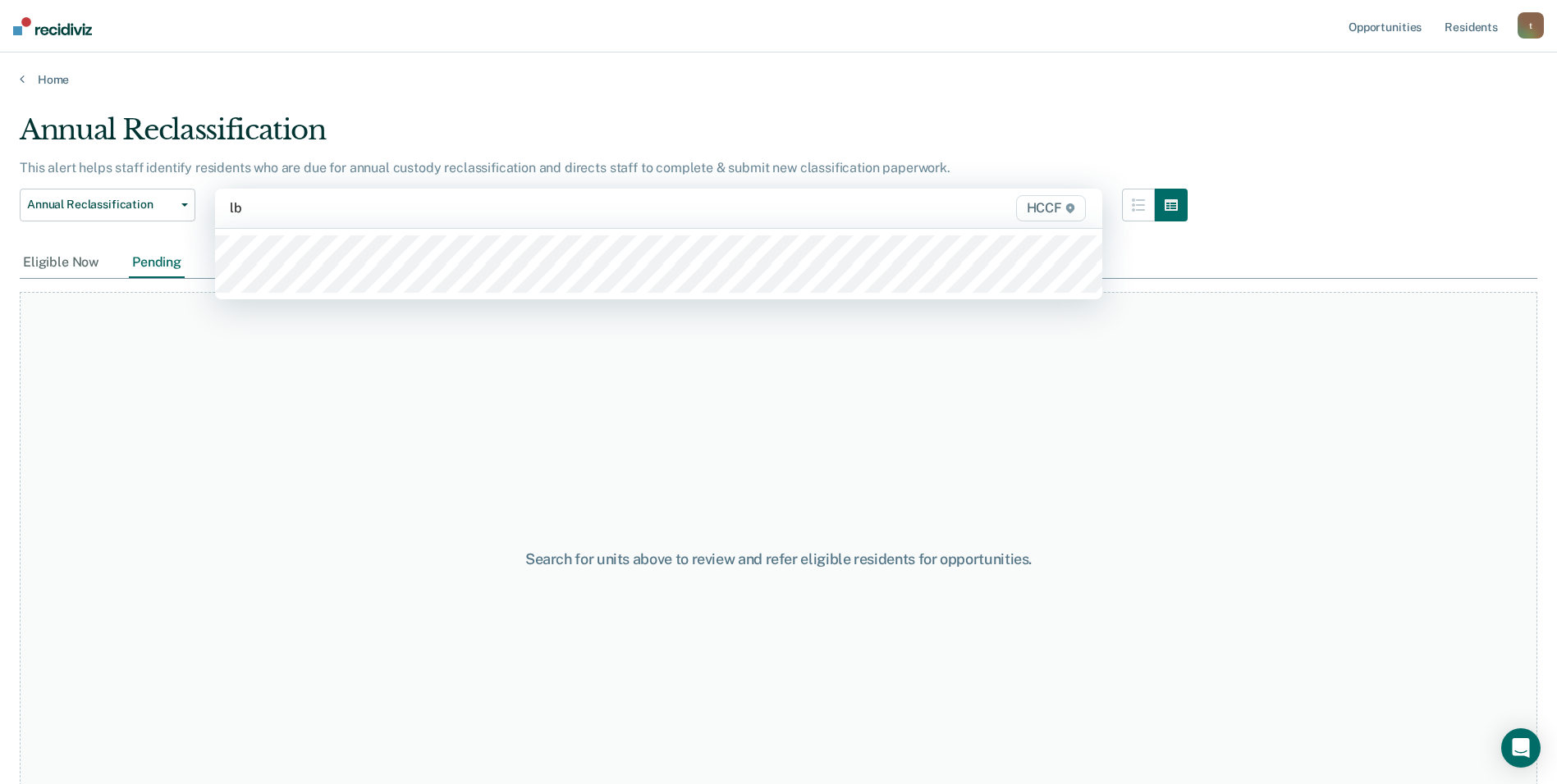
type input "lb1"
type input "lb2"
